Goal: Transaction & Acquisition: Book appointment/travel/reservation

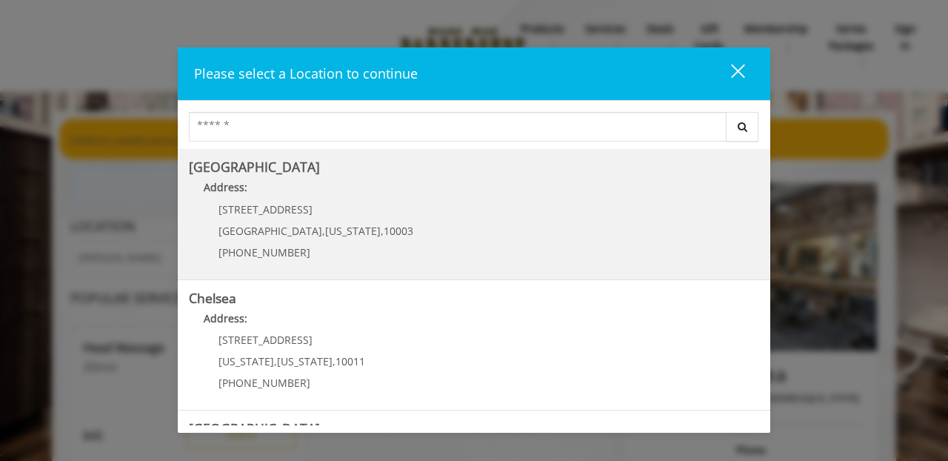
click at [381, 225] on span "," at bounding box center [382, 231] width 3 height 14
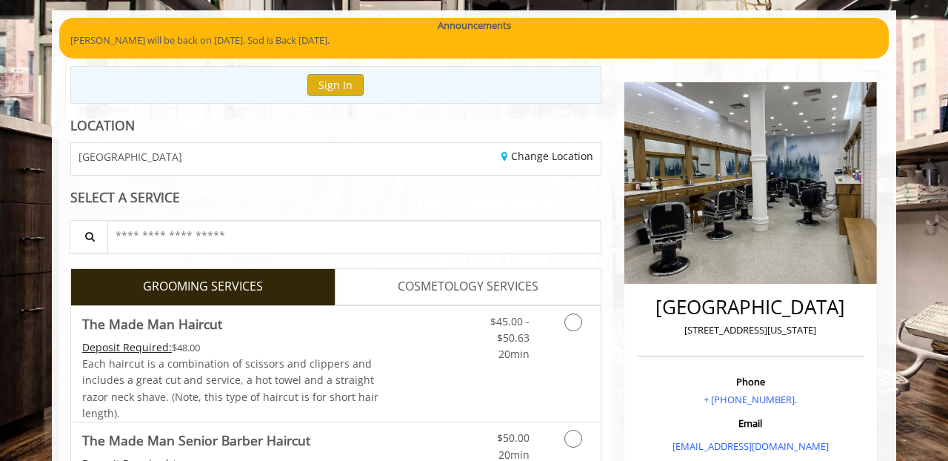
scroll to position [180, 0]
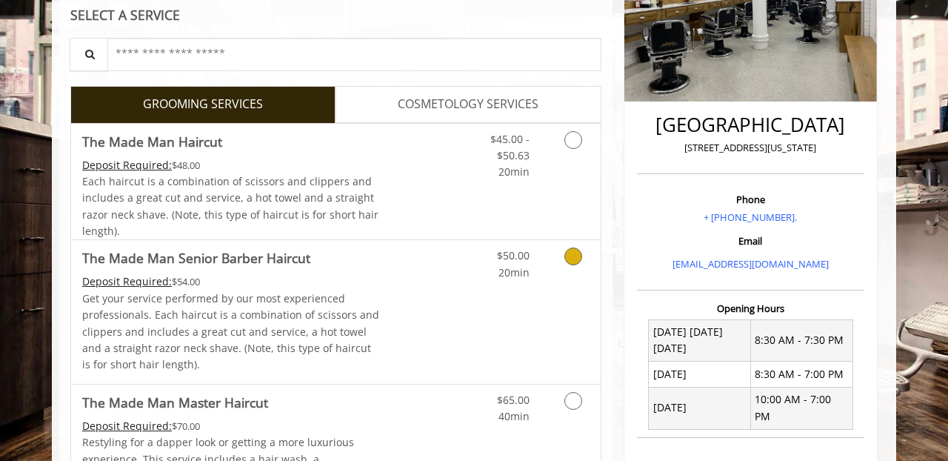
click at [369, 295] on p "Get your service performed by our most experienced professionals. Each haircut …" at bounding box center [231, 331] width 298 height 83
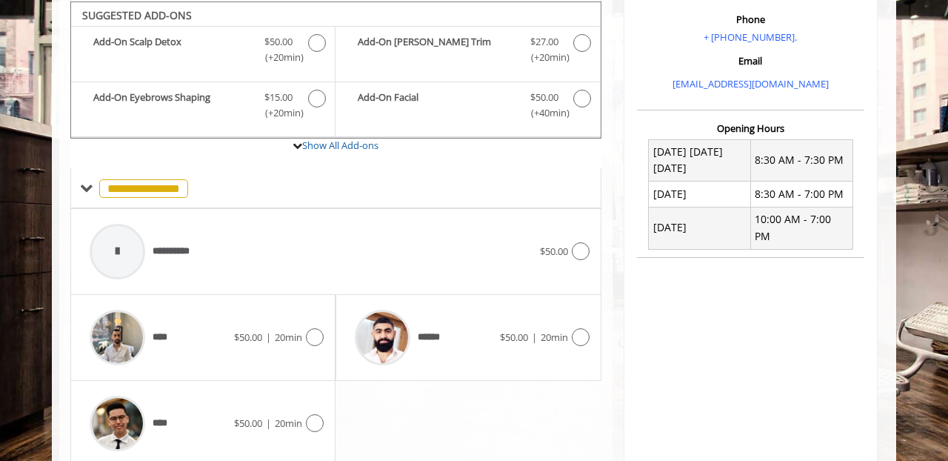
scroll to position [500, 0]
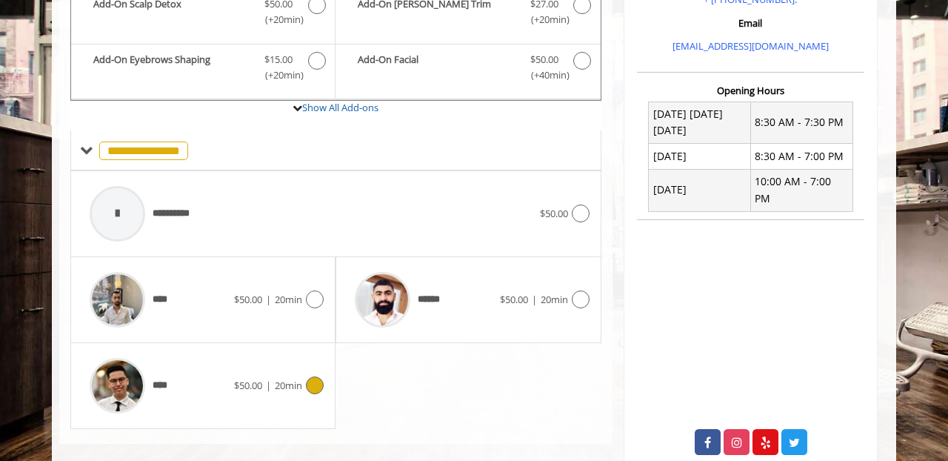
click at [274, 366] on div "**** $50.00 | 20min" at bounding box center [202, 385] width 241 height 70
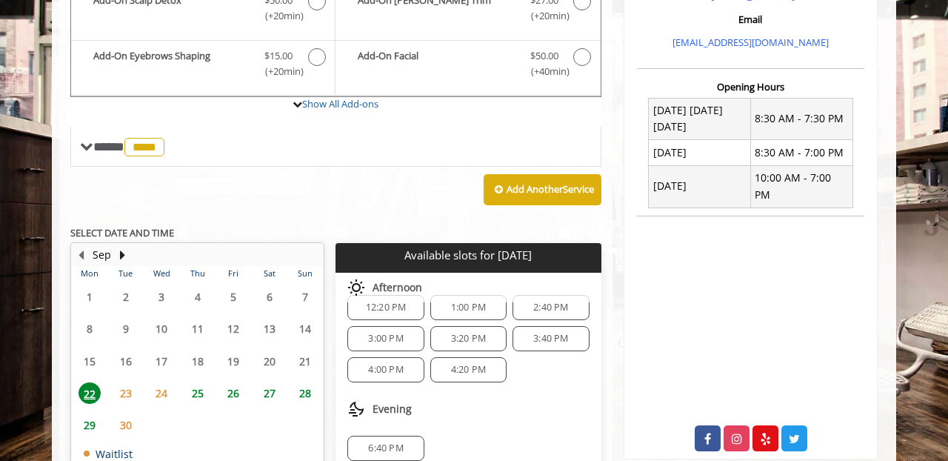
scroll to position [524, 0]
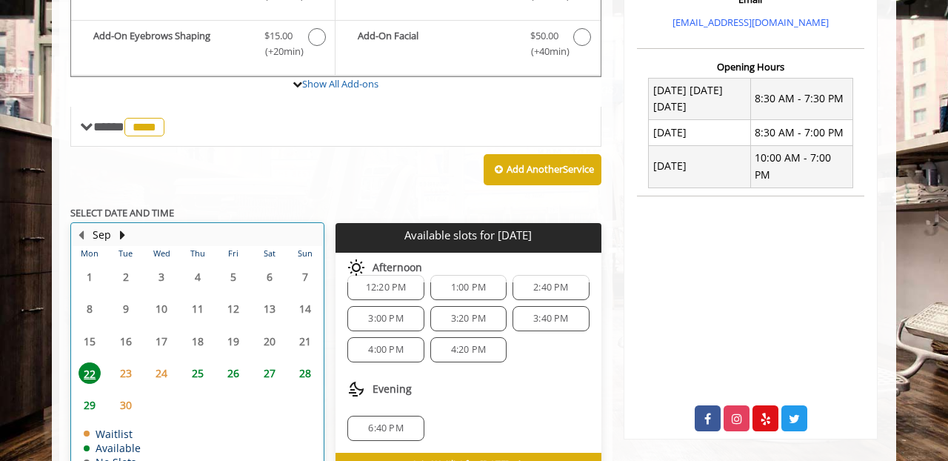
click at [122, 224] on td "Sep" at bounding box center [191, 235] width 238 height 22
click at [122, 227] on button "Next Month" at bounding box center [122, 235] width 12 height 16
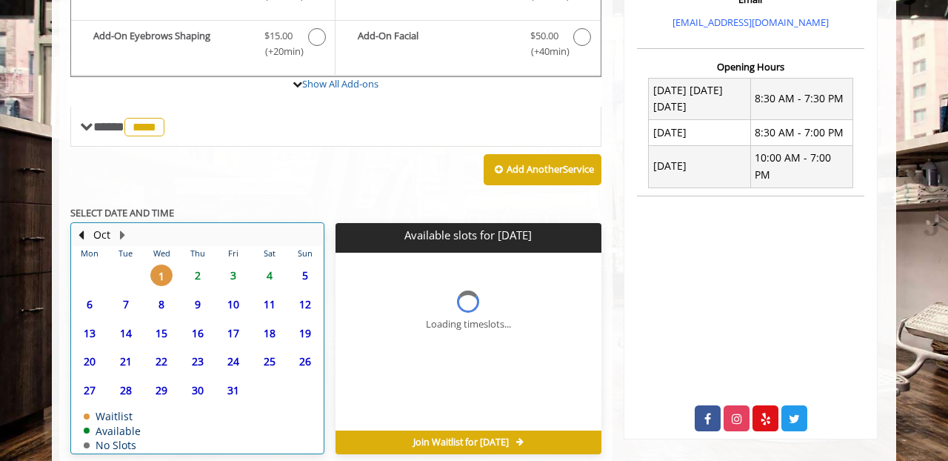
scroll to position [0, 0]
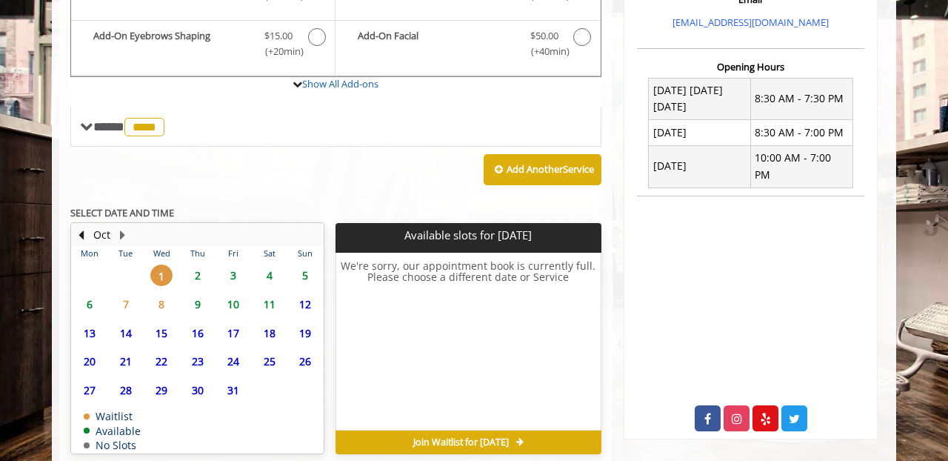
click at [94, 300] on span "6" at bounding box center [89, 303] width 22 height 21
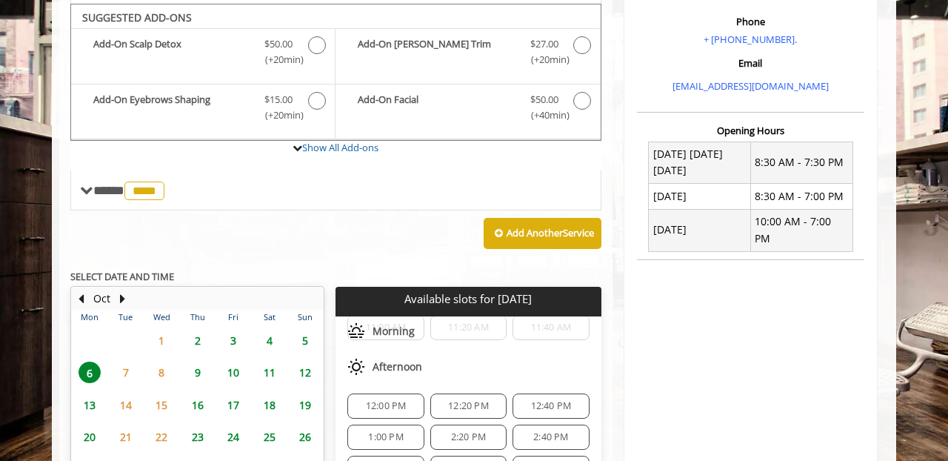
scroll to position [175, 0]
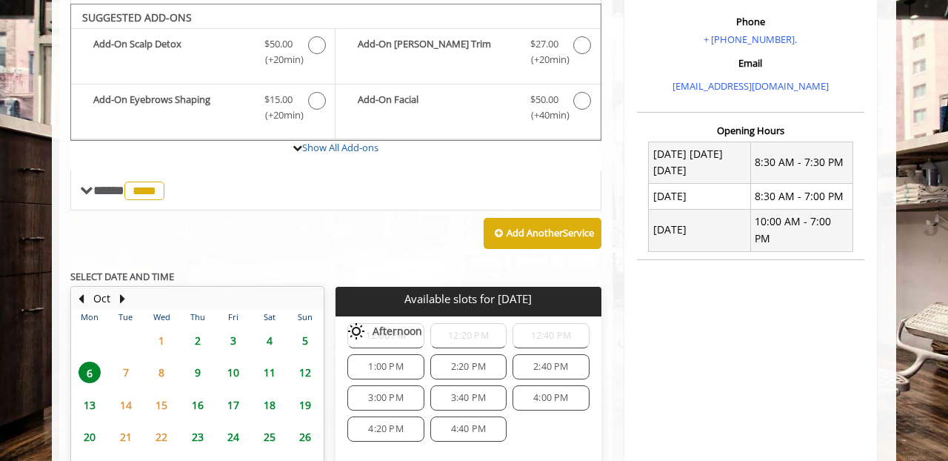
click at [379, 392] on span "3:00 PM" at bounding box center [385, 398] width 35 height 12
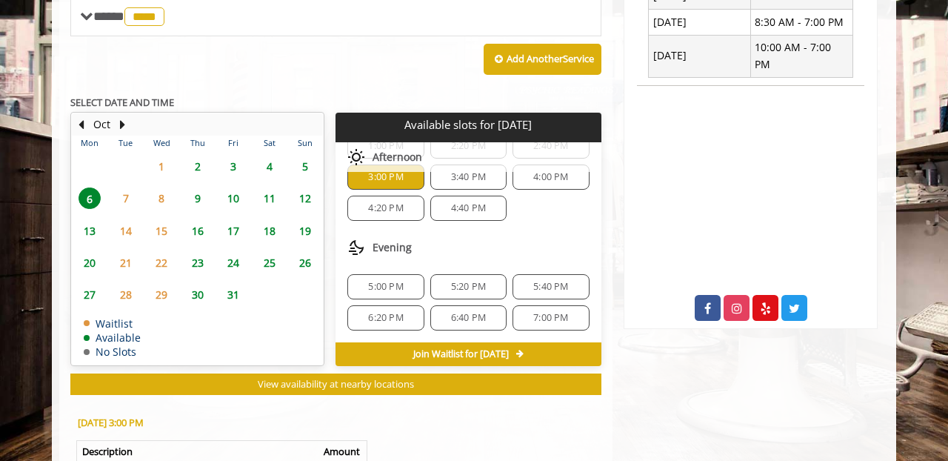
scroll to position [691, 0]
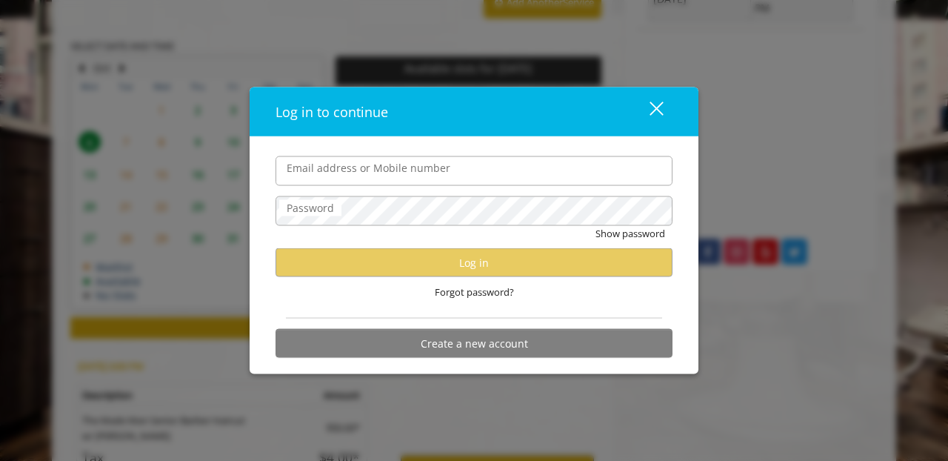
click at [484, 185] on input "Email address or Mobile number" at bounding box center [473, 170] width 397 height 30
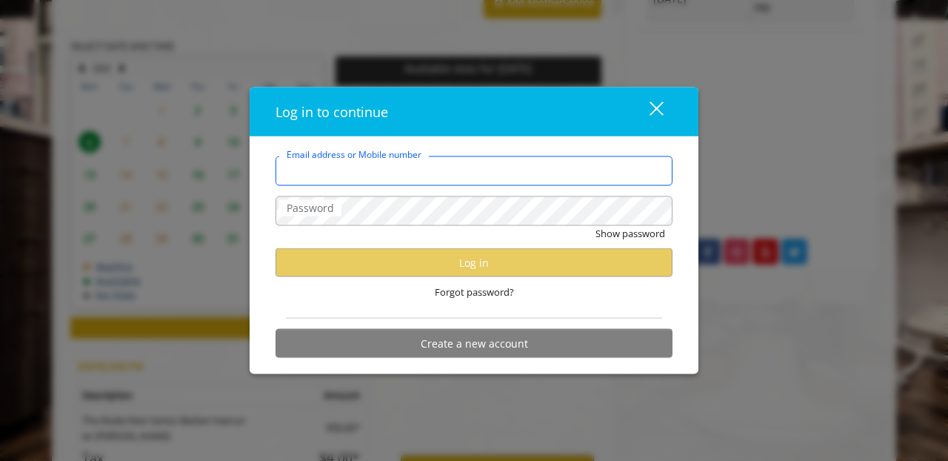
click at [441, 185] on input "Email address or Mobile number" at bounding box center [473, 170] width 397 height 30
type input "**********"
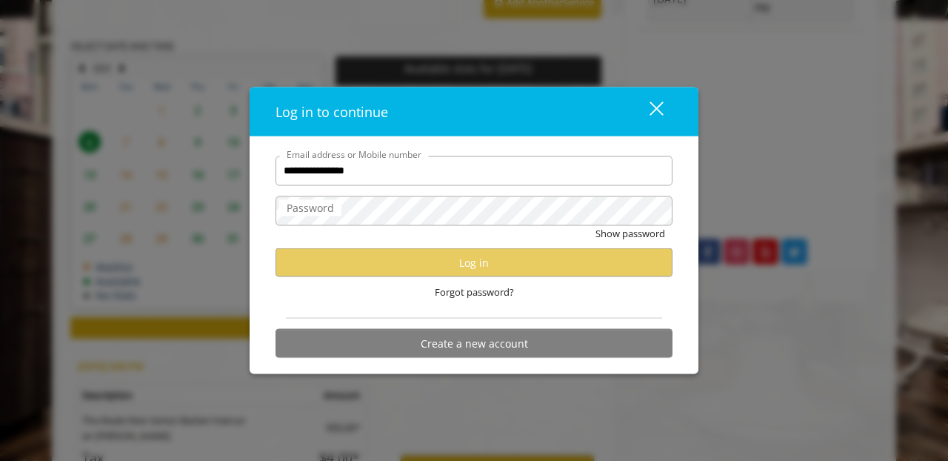
scroll to position [0, 0]
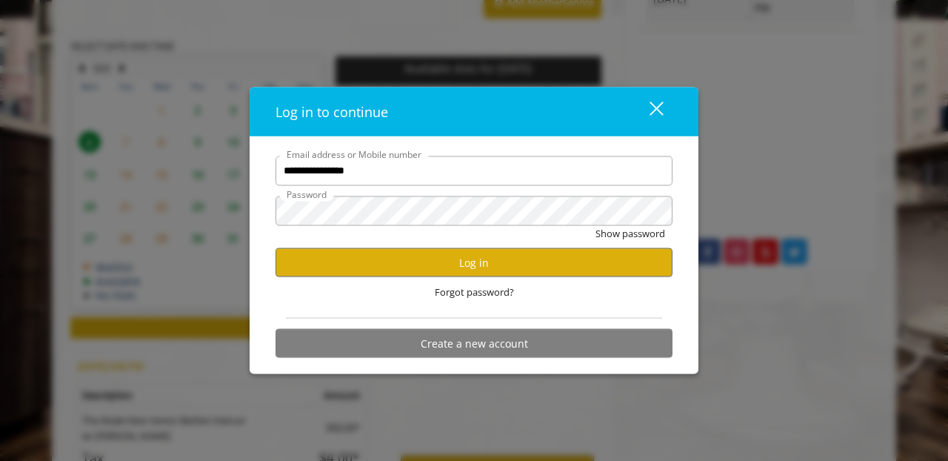
click at [246, 198] on div "**********" at bounding box center [474, 230] width 948 height 461
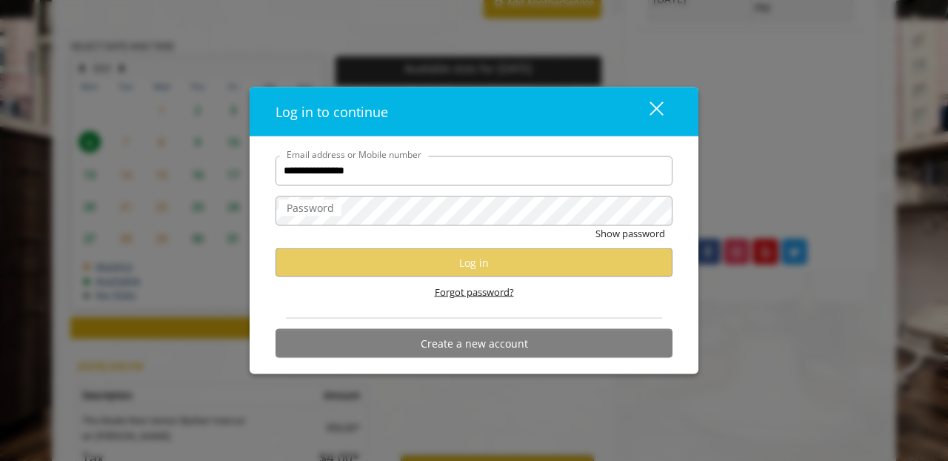
click at [462, 298] on span "Forgot password?" at bounding box center [474, 292] width 79 height 16
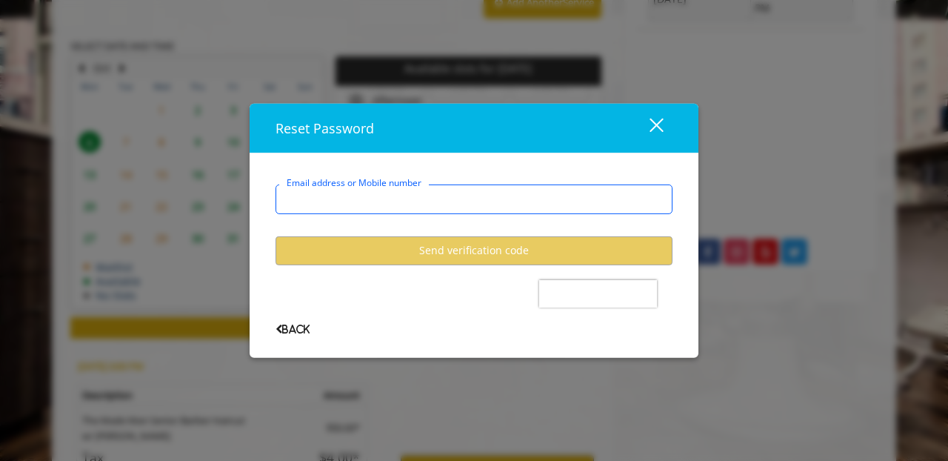
type input "**********"
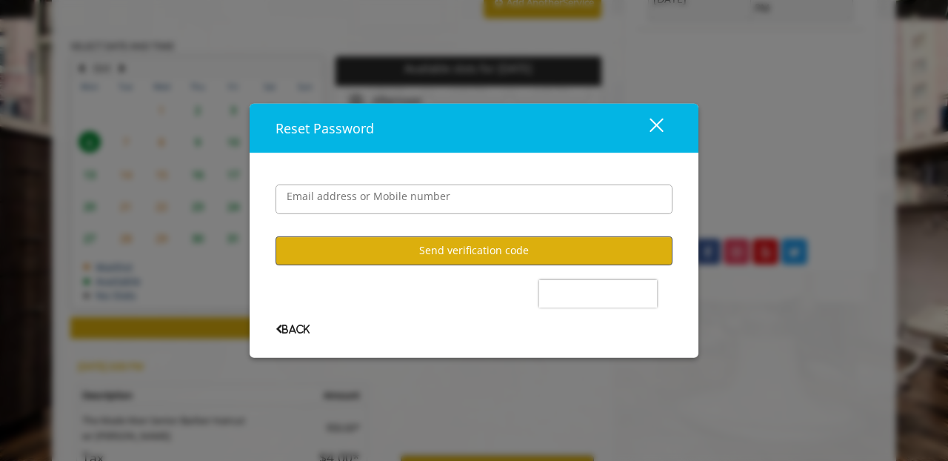
click at [540, 260] on button "Send verification code" at bounding box center [473, 249] width 397 height 29
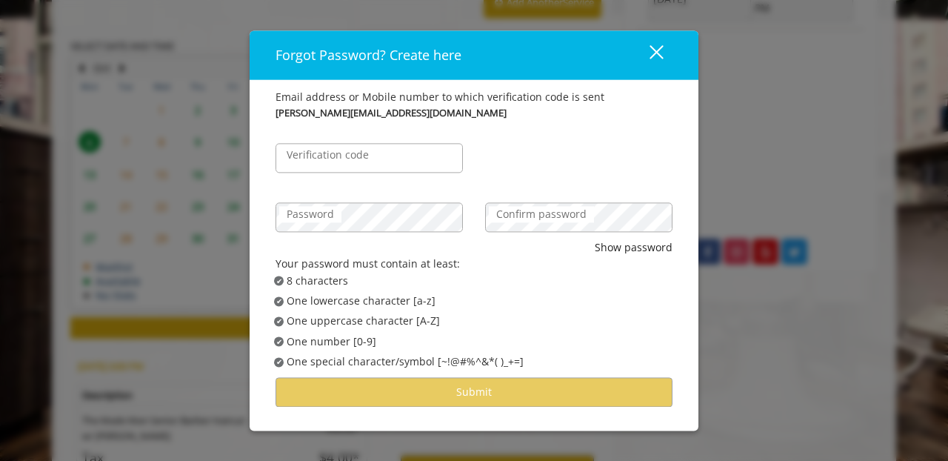
click at [332, 161] on label "Verification code" at bounding box center [327, 155] width 97 height 16
click at [332, 161] on input "Verification code" at bounding box center [368, 158] width 187 height 30
paste input "******"
type input "******"
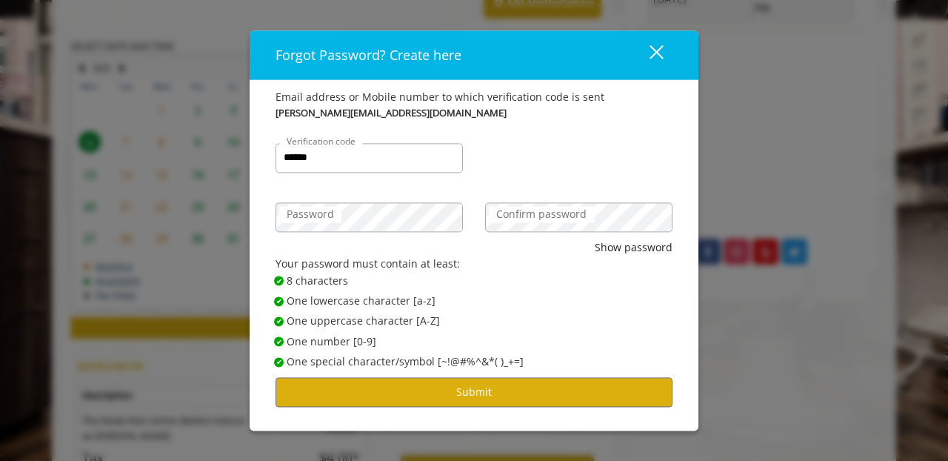
click at [535, 304] on span "✔ Password Satisfies One lowercase character [a-z]" at bounding box center [478, 300] width 409 height 16
click at [487, 398] on button "Submit" at bounding box center [473, 392] width 397 height 29
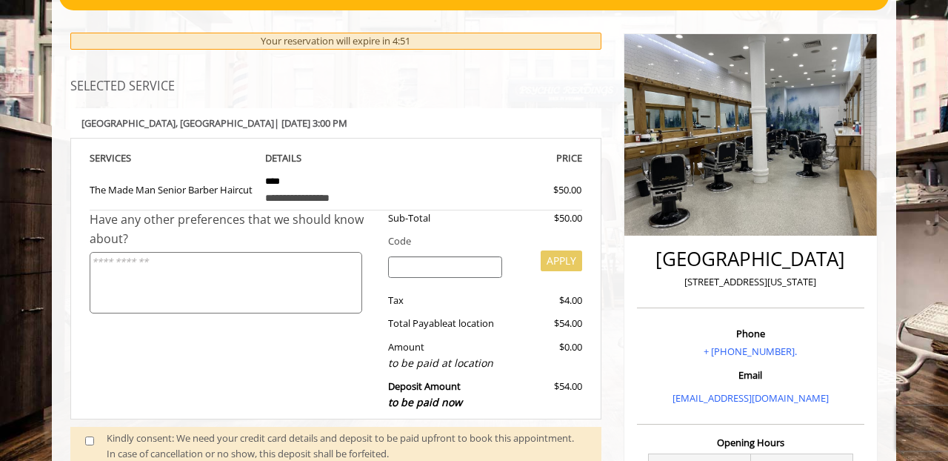
scroll to position [188, 0]
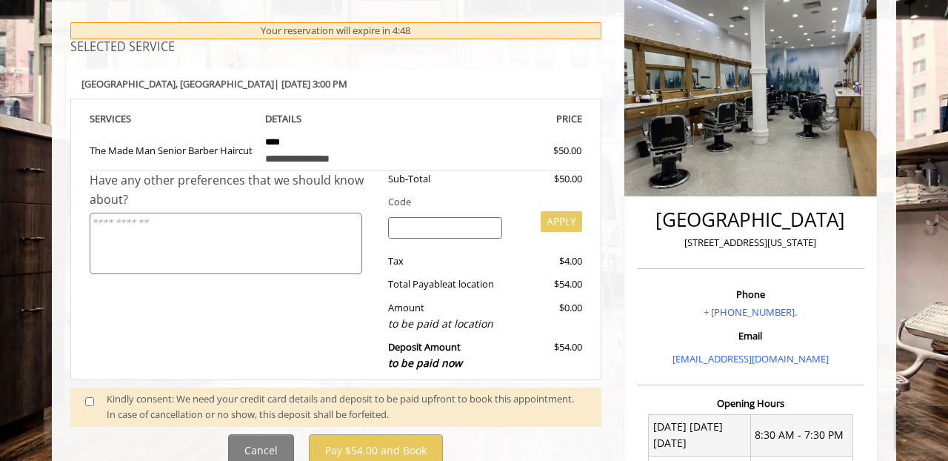
click at [117, 401] on div "Kindly consent: We need your credit card details and deposit to be paid upfront…" at bounding box center [347, 406] width 480 height 31
click at [72, 393] on div "Kindly consent: We need your credit card details and deposit to be paid upfront…" at bounding box center [335, 406] width 531 height 39
click at [74, 393] on span at bounding box center [96, 406] width 44 height 31
click at [94, 395] on span at bounding box center [96, 406] width 44 height 31
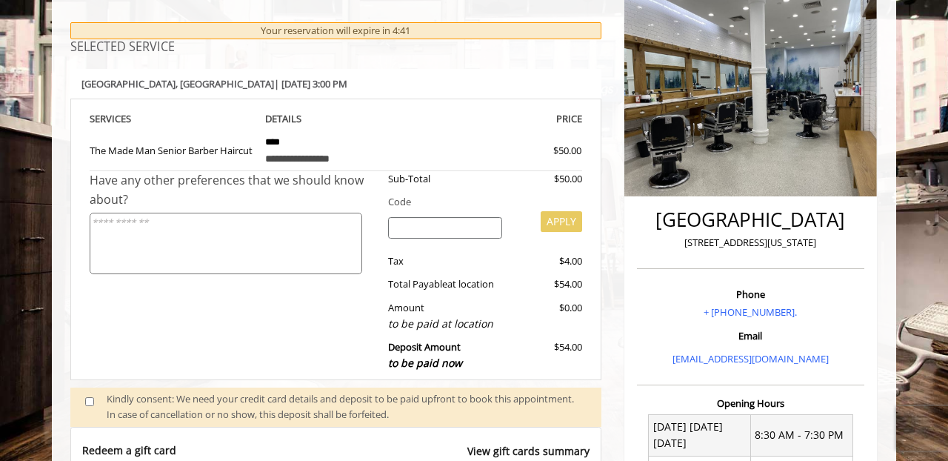
scroll to position [423, 0]
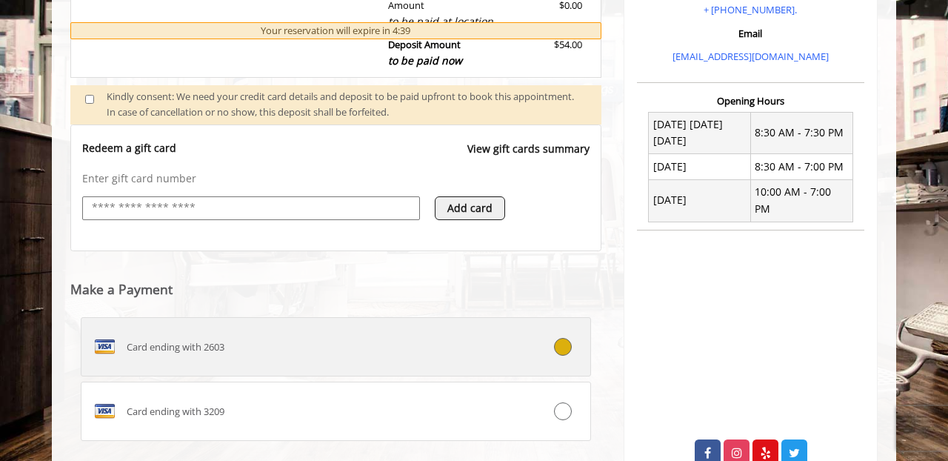
click at [280, 322] on label "Card ending with 2603" at bounding box center [336, 346] width 510 height 59
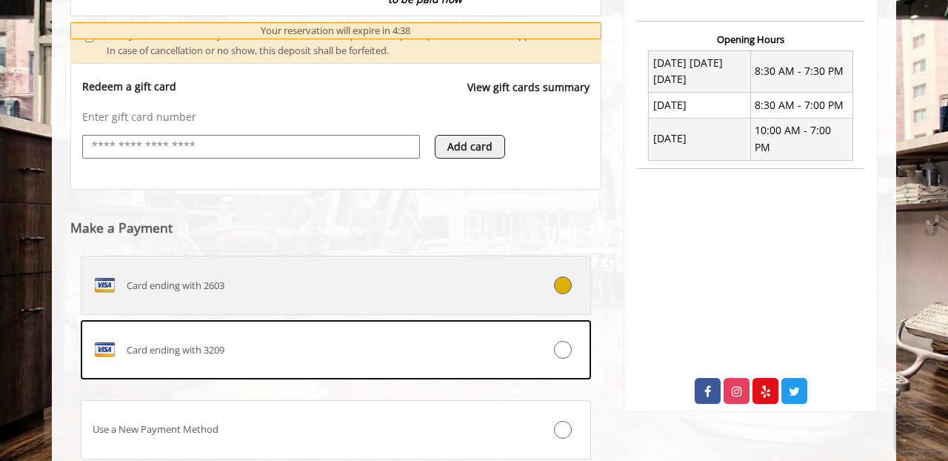
click at [368, 273] on div "Card ending with 2603" at bounding box center [292, 285] width 423 height 24
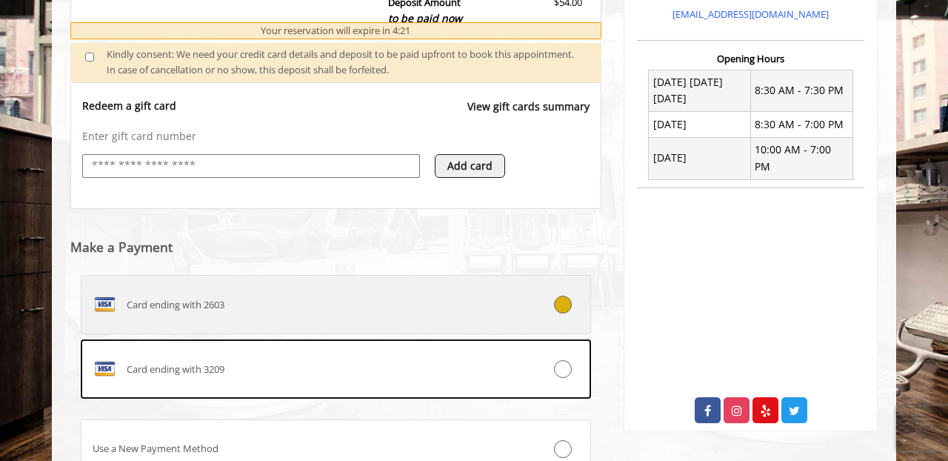
scroll to position [649, 0]
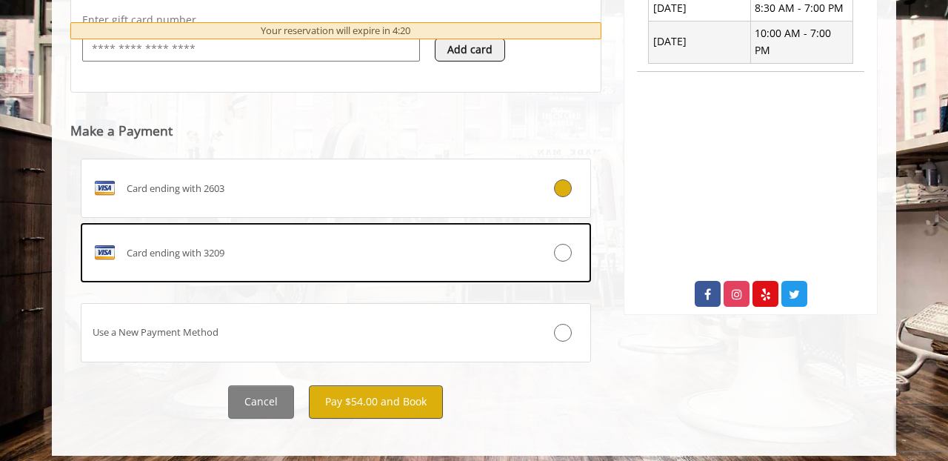
click at [420, 389] on button "Pay $54.00 and Book" at bounding box center [376, 401] width 134 height 33
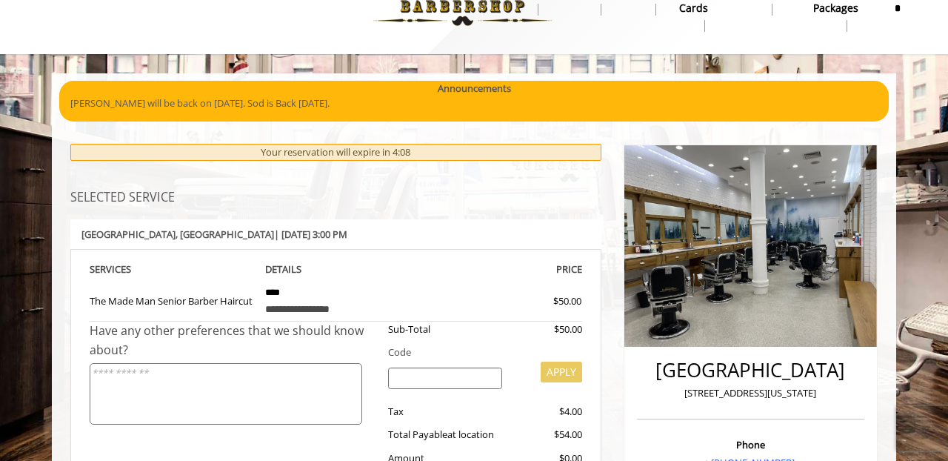
scroll to position [0, 0]
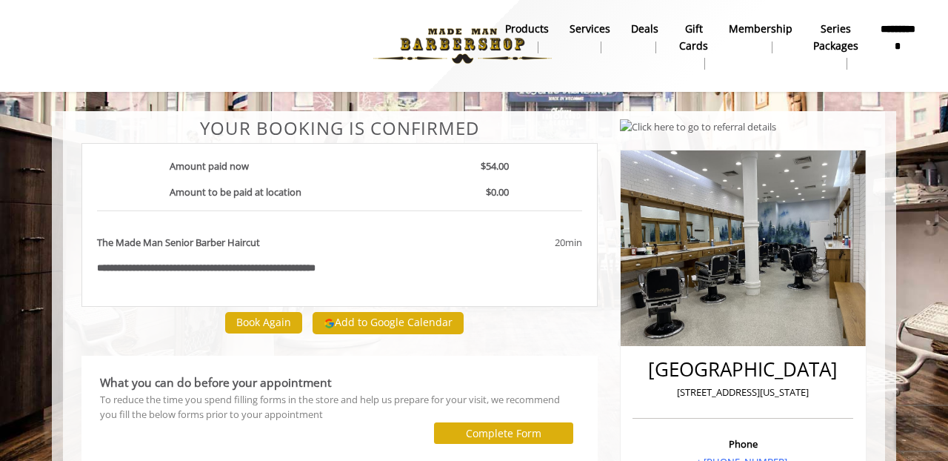
click at [405, 324] on button "Add to Google Calendar" at bounding box center [387, 323] width 151 height 22
